Goal: Communication & Community: Answer question/provide support

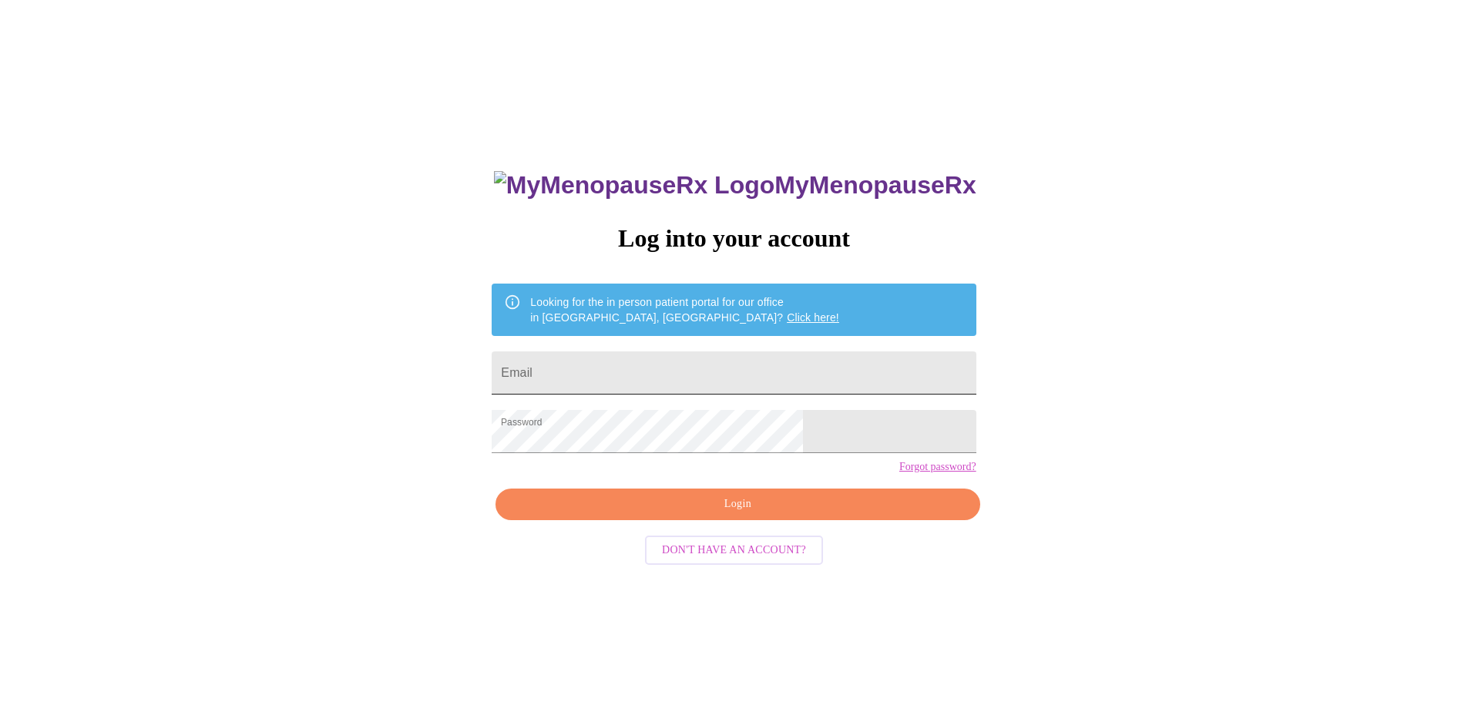
click at [742, 378] on input "Email" at bounding box center [734, 372] width 484 height 43
type input "[EMAIL_ADDRESS][DOMAIN_NAME]"
click at [743, 514] on span "Login" at bounding box center [737, 504] width 448 height 19
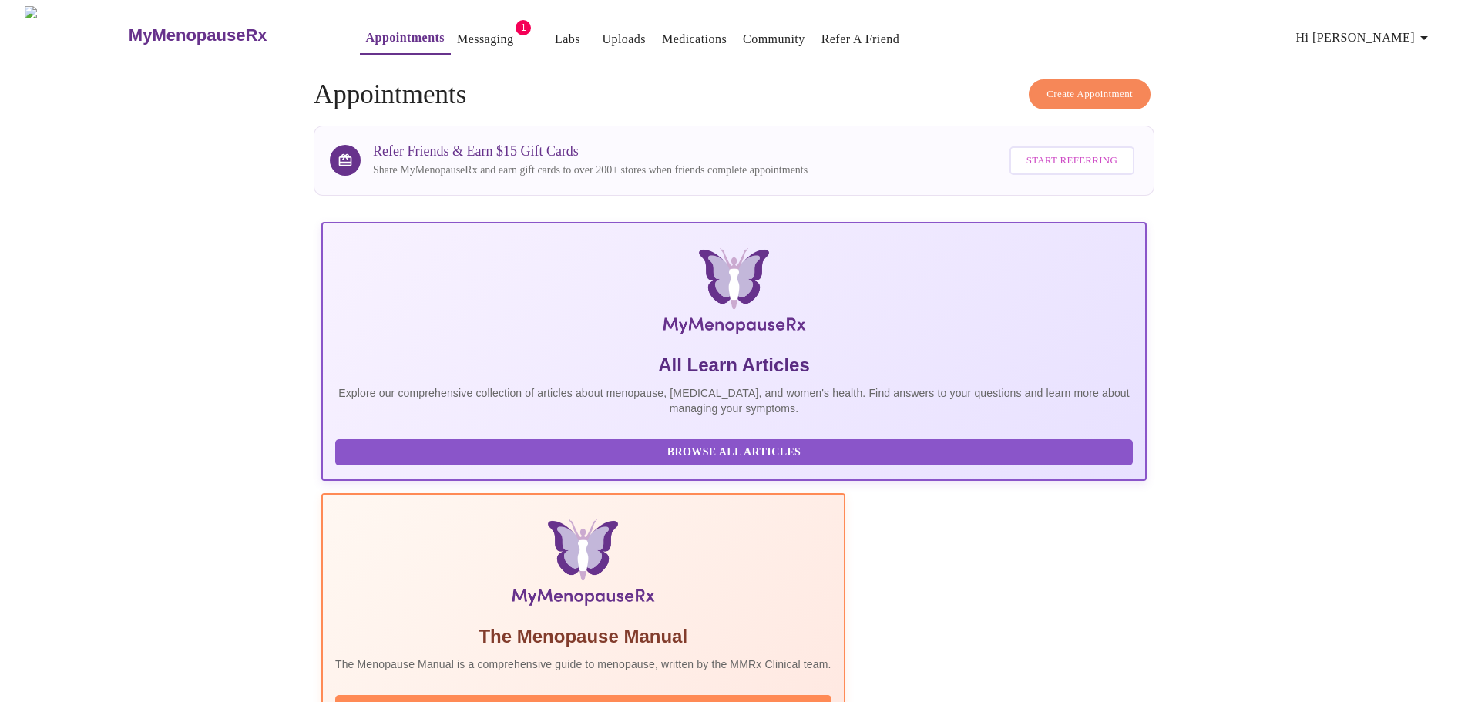
click at [457, 38] on link "Messaging" at bounding box center [485, 40] width 56 height 22
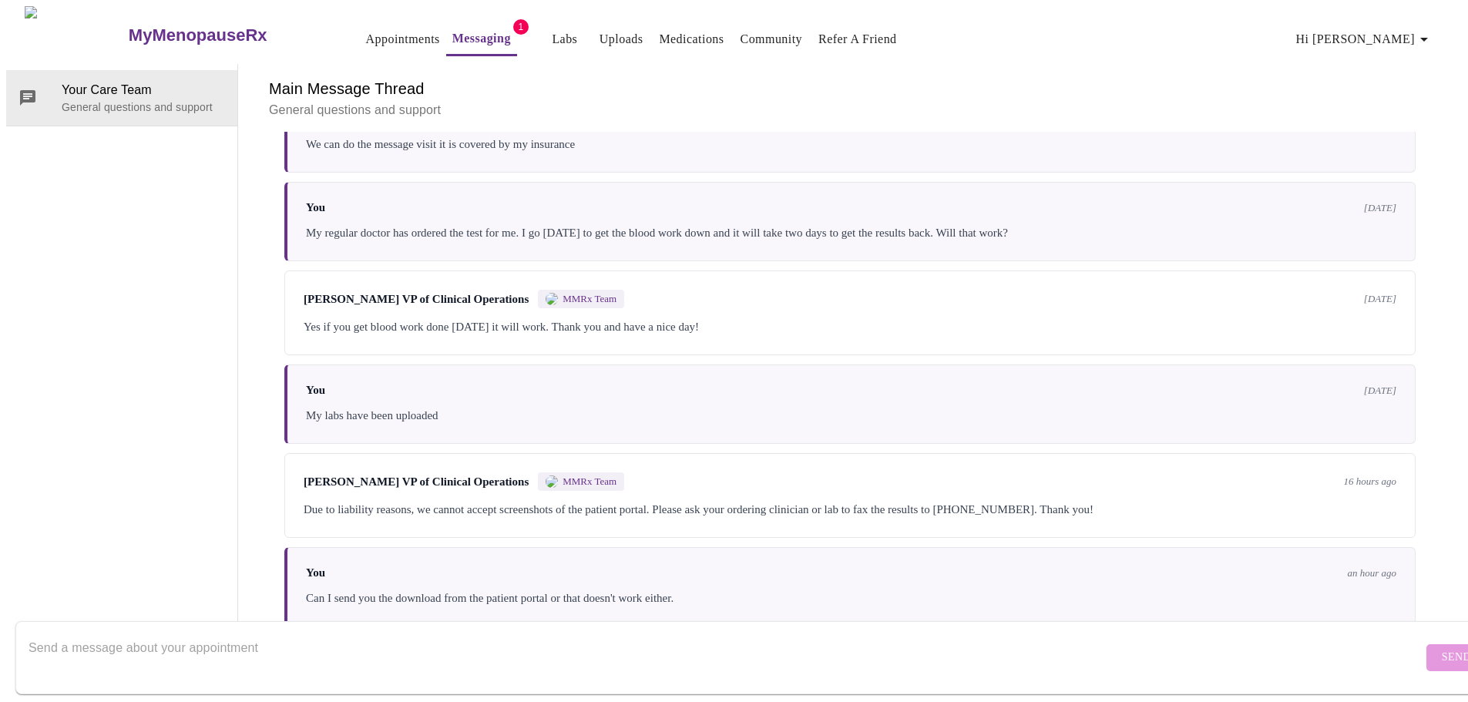
scroll to position [2835, 0]
